Goal: Task Accomplishment & Management: Use online tool/utility

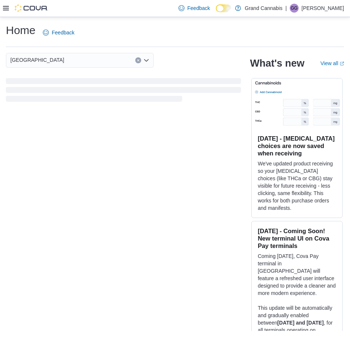
click at [9, 11] on icon at bounding box center [6, 8] width 6 height 6
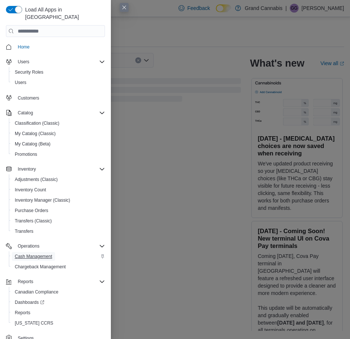
click at [47, 253] on span "Cash Management" at bounding box center [33, 256] width 37 height 6
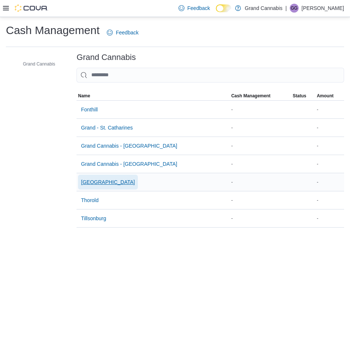
click at [88, 179] on span "[GEOGRAPHIC_DATA]" at bounding box center [108, 181] width 54 height 7
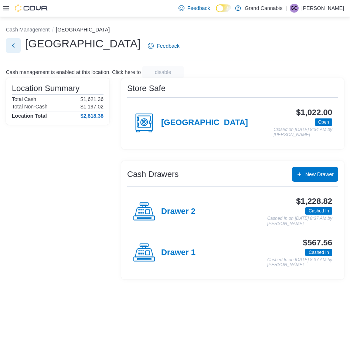
click at [17, 46] on button "Next" at bounding box center [13, 45] width 15 height 15
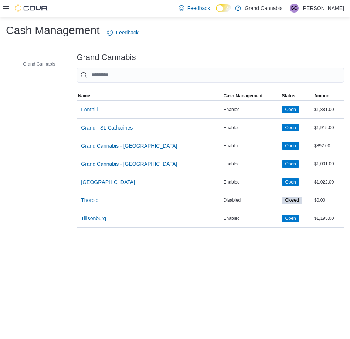
click at [7, 13] on div at bounding box center [25, 8] width 45 height 17
click at [6, 9] on icon at bounding box center [6, 8] width 6 height 4
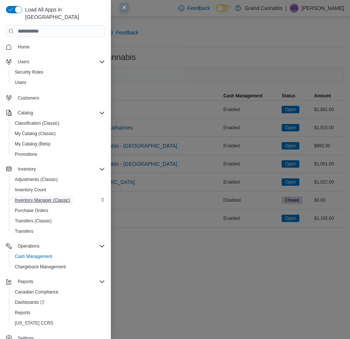
click at [43, 197] on span "Inventory Manager (Classic)" at bounding box center [42, 200] width 55 height 6
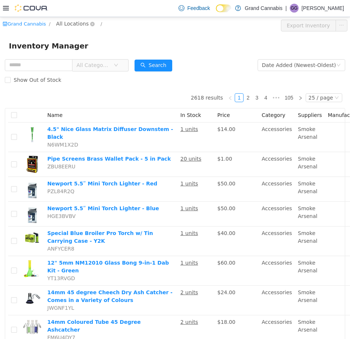
click at [76, 24] on span "All Locations" at bounding box center [72, 23] width 33 height 8
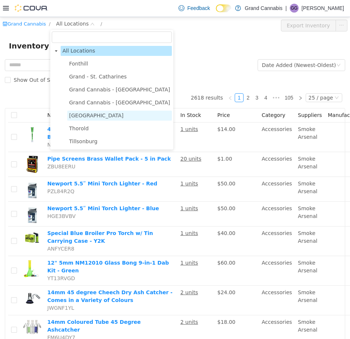
click at [85, 117] on span "[GEOGRAPHIC_DATA]" at bounding box center [96, 115] width 54 height 6
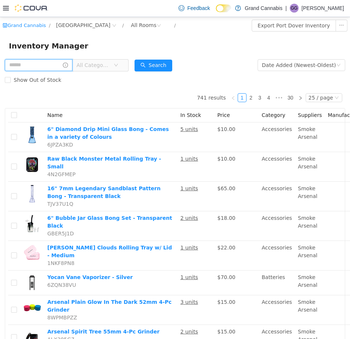
click at [50, 67] on input "text" at bounding box center [39, 65] width 68 height 12
click at [105, 62] on span "All Categories" at bounding box center [94, 64] width 34 height 7
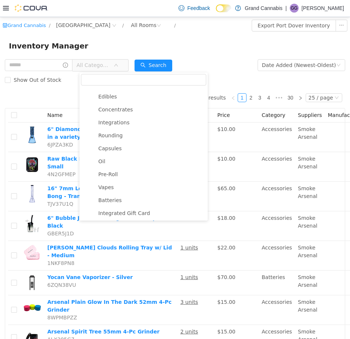
scroll to position [111, 0]
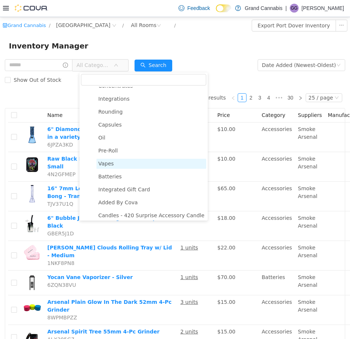
click at [115, 163] on span "Vapes" at bounding box center [152, 163] width 110 height 10
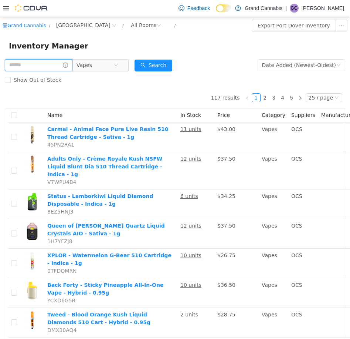
click at [37, 63] on input "text" at bounding box center [39, 65] width 68 height 12
type input "**********"
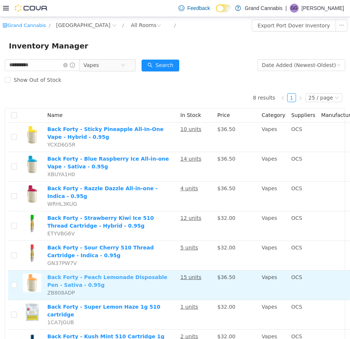
click at [83, 274] on link "Back Forty - Peach Lemonade Disposable Pen - Sativa - 0.95g" at bounding box center [107, 281] width 120 height 14
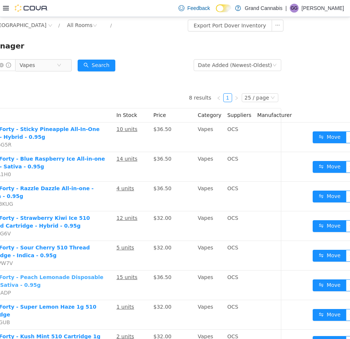
scroll to position [0, 65]
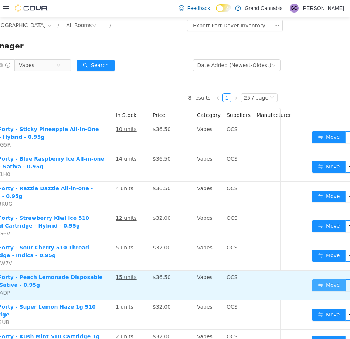
click at [315, 280] on button "Move" at bounding box center [329, 285] width 34 height 12
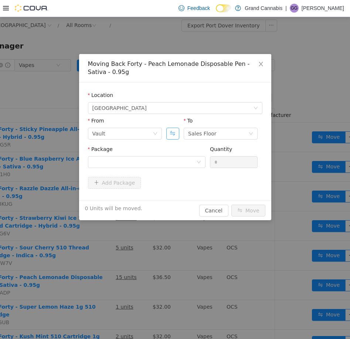
click at [174, 132] on button "Swap" at bounding box center [172, 133] width 13 height 12
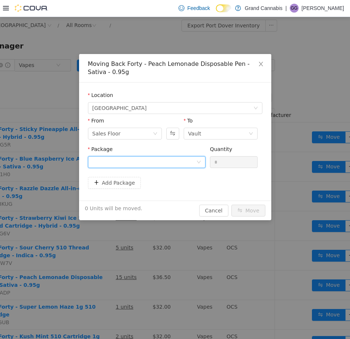
click at [173, 158] on div at bounding box center [144, 161] width 104 height 11
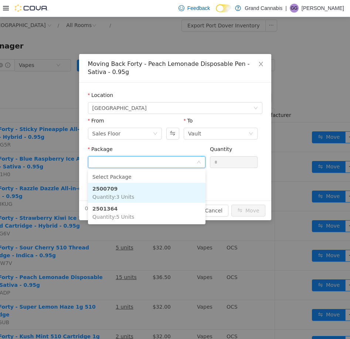
click at [152, 192] on li "2500709 Quantity : 3 Units" at bounding box center [147, 192] width 118 height 20
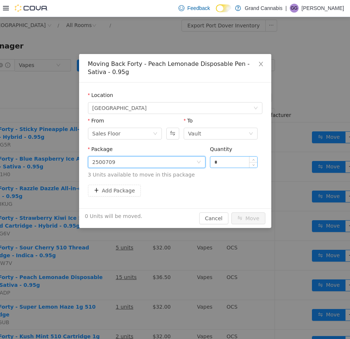
click at [229, 159] on input "*" at bounding box center [233, 161] width 47 height 11
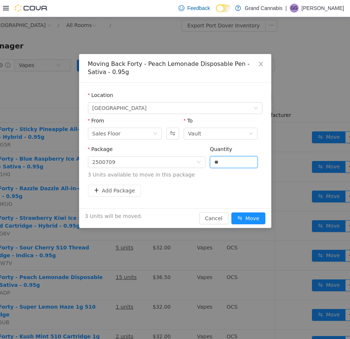
type input "*"
click at [220, 188] on div "Add Package" at bounding box center [175, 190] width 175 height 12
click at [247, 215] on button "Move" at bounding box center [249, 218] width 34 height 12
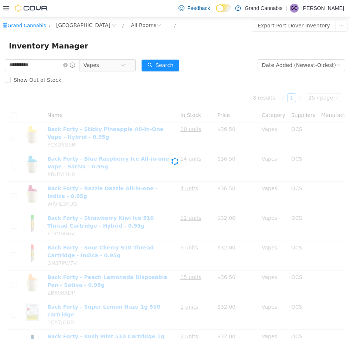
scroll to position [0, 0]
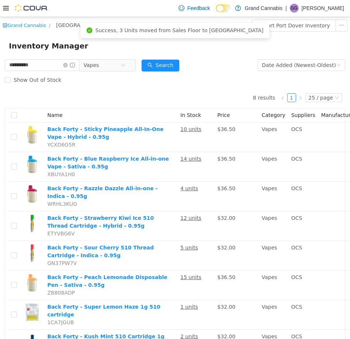
click at [6, 6] on icon at bounding box center [6, 8] width 6 height 6
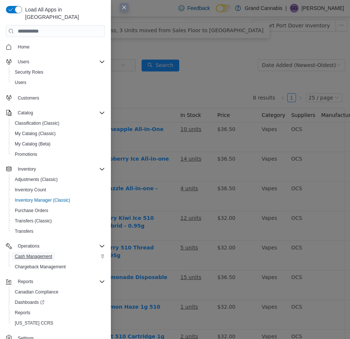
click at [46, 253] on span "Cash Management" at bounding box center [33, 256] width 37 height 6
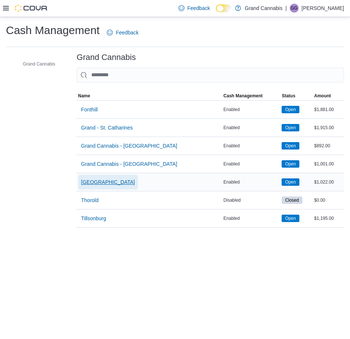
click at [95, 180] on span "[GEOGRAPHIC_DATA]" at bounding box center [108, 181] width 54 height 7
